Goal: Check status: Check status

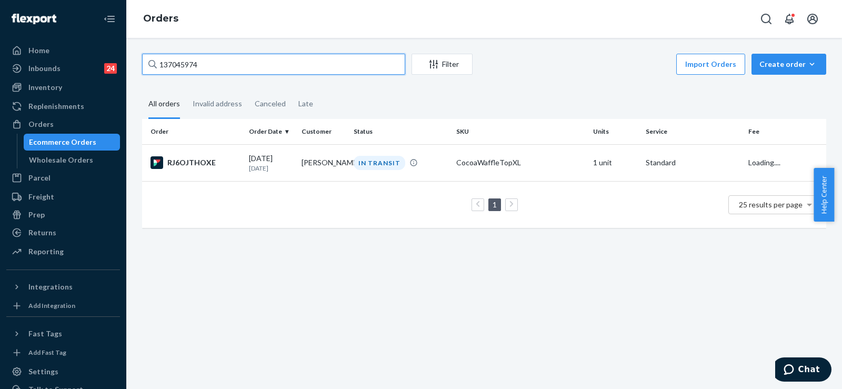
click at [177, 61] on input "137045974" at bounding box center [273, 64] width 263 height 21
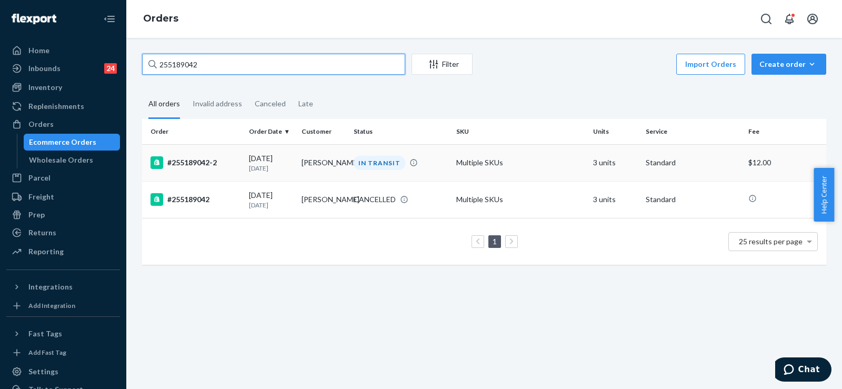
type input "255189042"
click at [230, 162] on div "#255189042-2" at bounding box center [195, 162] width 90 height 13
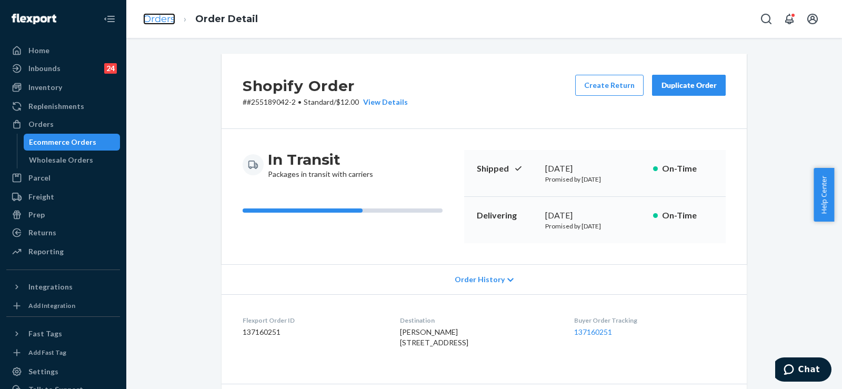
click at [160, 18] on link "Orders" at bounding box center [159, 19] width 32 height 12
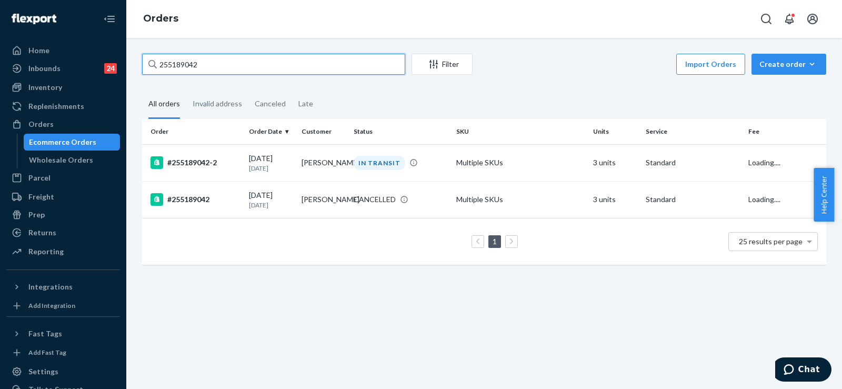
click at [179, 68] on input "255189042" at bounding box center [273, 64] width 263 height 21
paste input "210815"
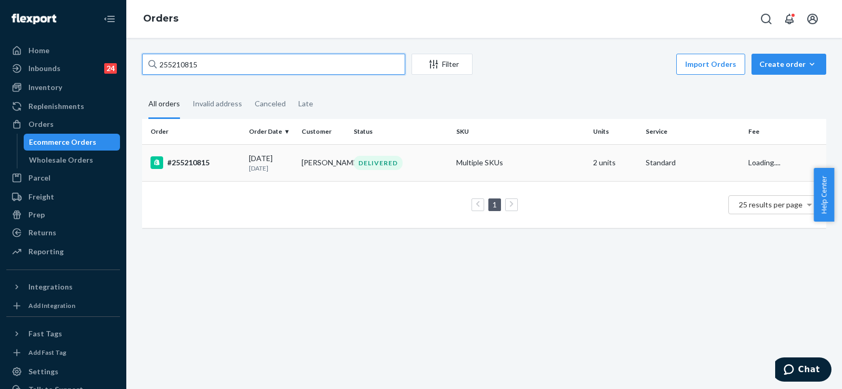
type input "255210815"
click at [232, 165] on div "#255210815" at bounding box center [195, 162] width 90 height 13
